Goal: Navigation & Orientation: Find specific page/section

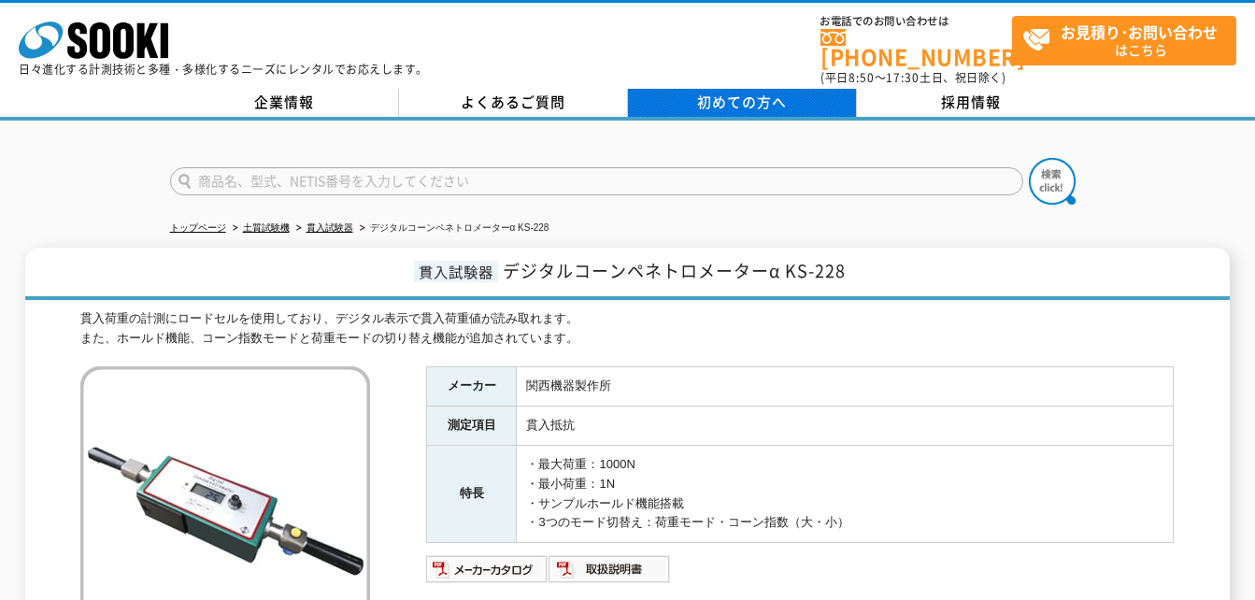
click at [730, 92] on span "初めての方へ" at bounding box center [742, 102] width 90 height 21
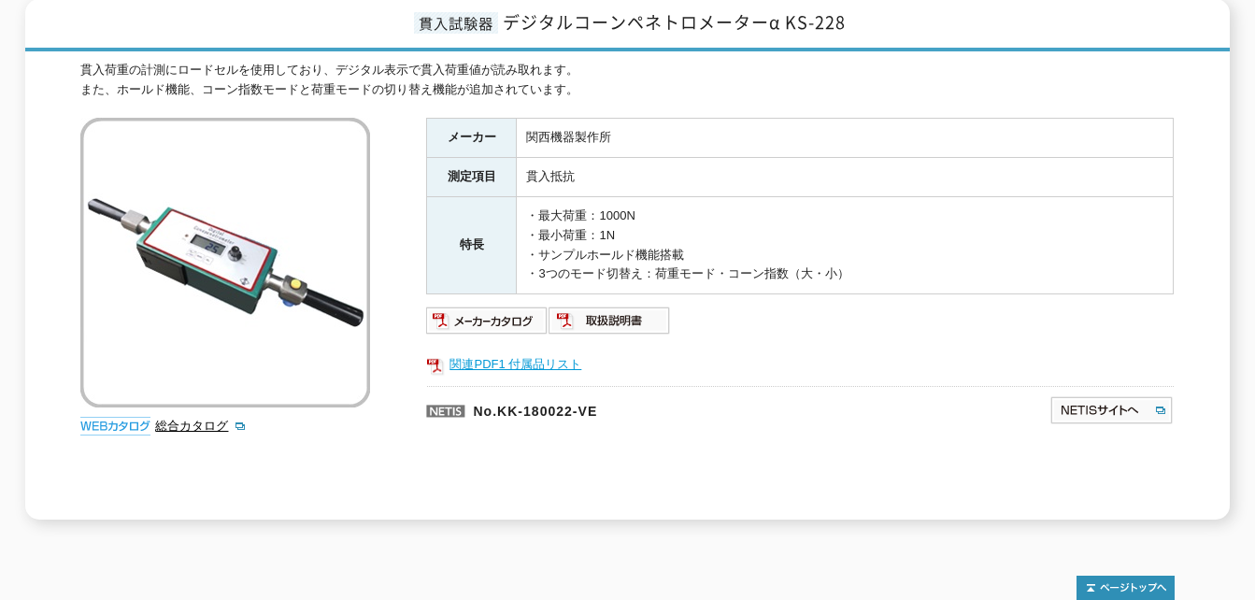
scroll to position [280, 0]
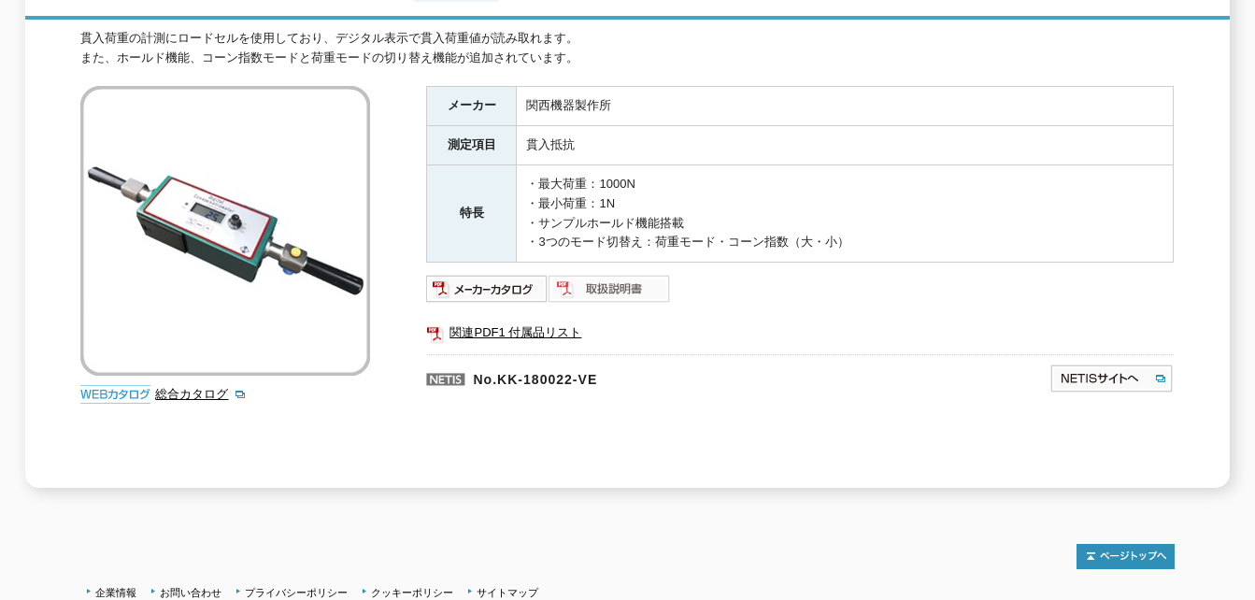
click at [587, 274] on img at bounding box center [610, 289] width 122 height 30
